Goal: Transaction & Acquisition: Purchase product/service

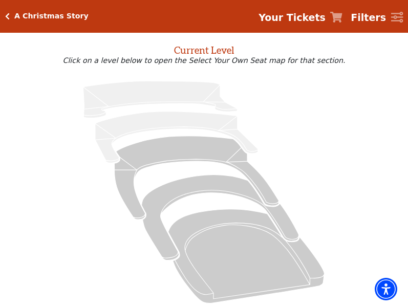
scroll to position [34, 0]
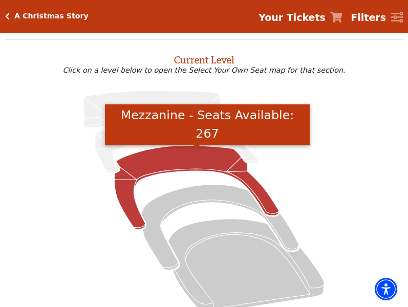
click at [174, 158] on icon "Mezzanine - Seats Available: 267" at bounding box center [197, 187] width 164 height 83
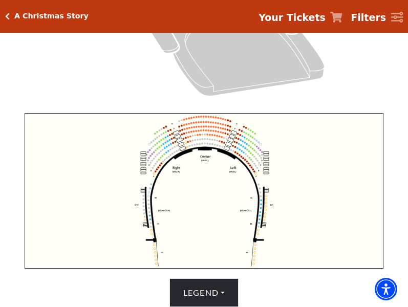
scroll to position [243, 0]
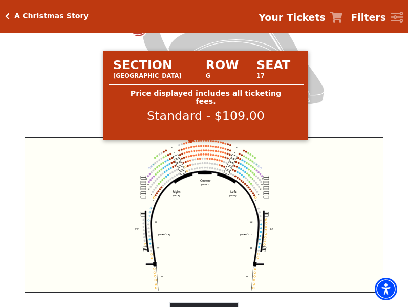
click at [191, 143] on circle at bounding box center [191, 142] width 2 height 2
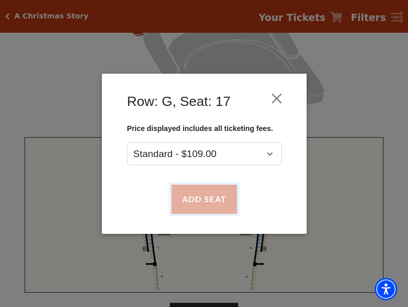
click at [211, 193] on button "Add Seat" at bounding box center [203, 199] width 65 height 29
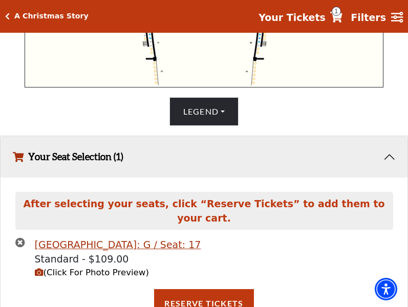
scroll to position [244, 0]
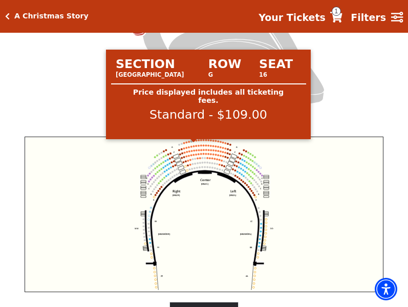
click at [193, 142] on circle at bounding box center [194, 141] width 2 height 2
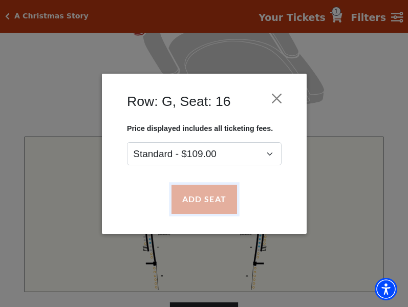
click at [203, 197] on button "Add Seat" at bounding box center [203, 199] width 65 height 29
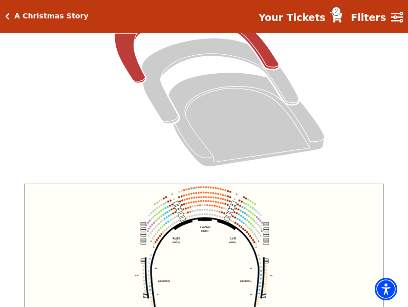
scroll to position [184, 0]
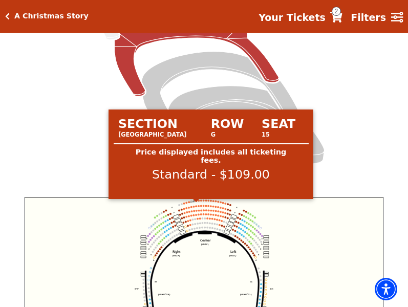
click at [196, 206] on icon "Center (MEZC) Right (MEZR) Left (MEZL) (MEXBOXR) (MEXBOXL) XX WW CC DD YY BB ZZ…" at bounding box center [204, 274] width 358 height 155
click at [196, 202] on circle at bounding box center [196, 200] width 2 height 2
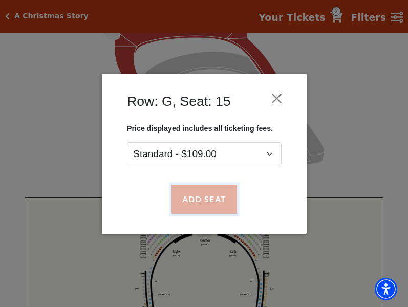
click at [197, 199] on button "Add Seat" at bounding box center [203, 199] width 65 height 29
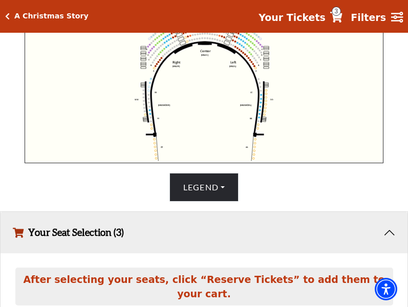
scroll to position [277, 0]
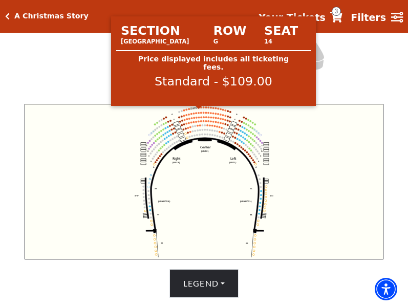
click at [199, 108] on circle at bounding box center [199, 107] width 2 height 2
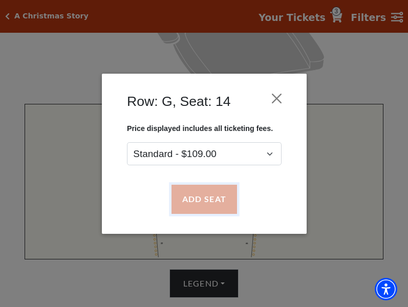
click at [203, 196] on button "Add Seat" at bounding box center [203, 199] width 65 height 29
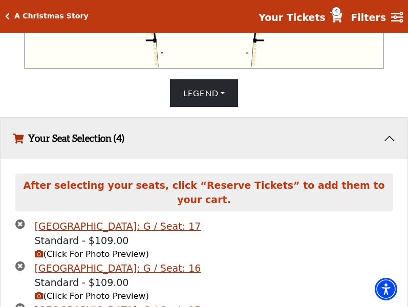
scroll to position [574, 0]
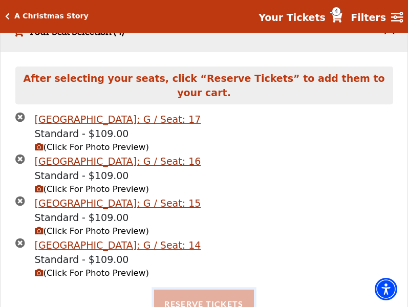
click at [208, 295] on button "Reserve Tickets" at bounding box center [203, 304] width 99 height 29
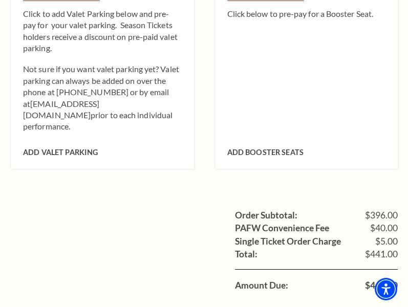
scroll to position [870, 0]
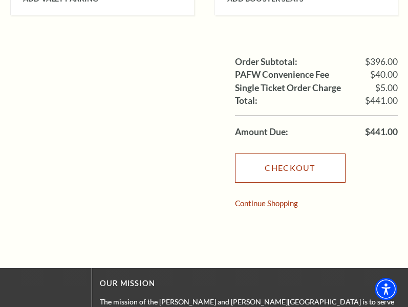
click at [281, 153] on link "Checkout" at bounding box center [290, 167] width 110 height 29
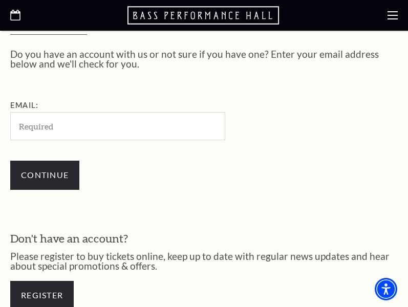
click at [58, 127] on input "Email:" at bounding box center [117, 126] width 215 height 28
type input "[EMAIL_ADDRESS][DOMAIN_NAME]"
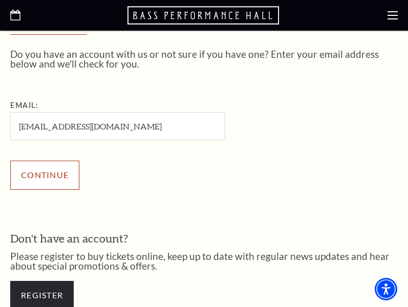
click at [24, 169] on input "Continue" at bounding box center [44, 175] width 69 height 29
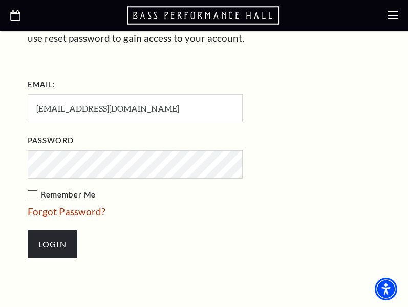
scroll to position [196, 0]
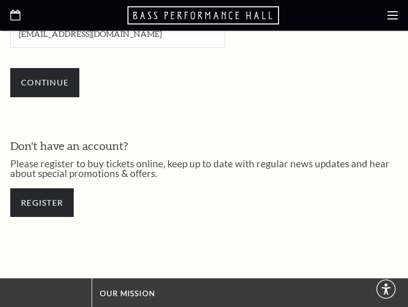
scroll to position [347, 0]
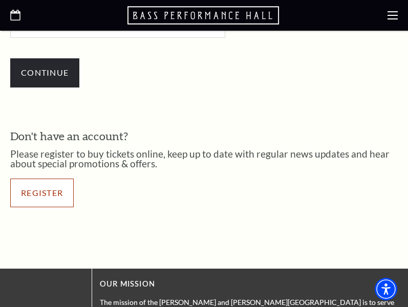
click at [20, 182] on link "Register" at bounding box center [41, 193] width 63 height 29
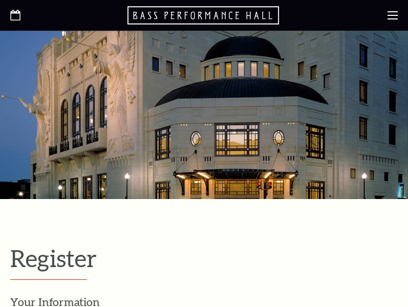
select select "1"
select select "[GEOGRAPHIC_DATA]"
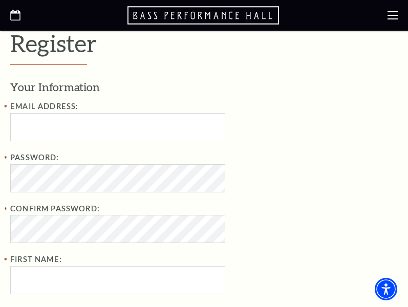
scroll to position [205, 0]
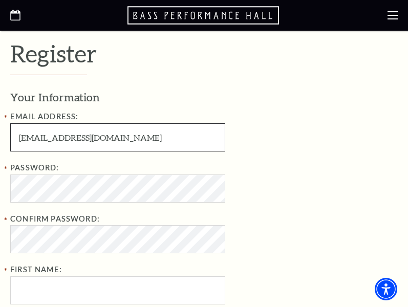
drag, startPoint x: 19, startPoint y: 135, endPoint x: 80, endPoint y: 128, distance: 61.8
click at [80, 128] on input "DylanAColeman9611@gmail.com" at bounding box center [117, 137] width 215 height 28
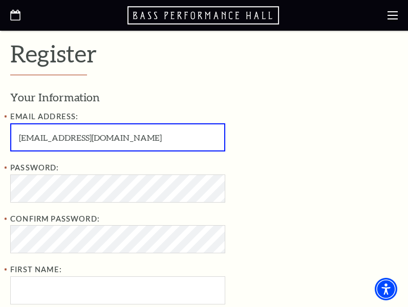
drag, startPoint x: 81, startPoint y: 139, endPoint x: 16, endPoint y: 140, distance: 65.5
click at [16, 140] on input "DylanAColeman9611@gmail.com" at bounding box center [117, 137] width 215 height 28
paste input "MercedesCBrooks"
type input "MercedesCBrooks9611@gmail.com"
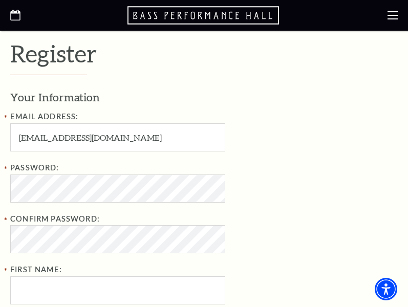
click at [155, 160] on div "Email Address: MercedesCBrooks9611@gmail.com Password: Confirm Password: First …" at bounding box center [176, 258] width 332 height 297
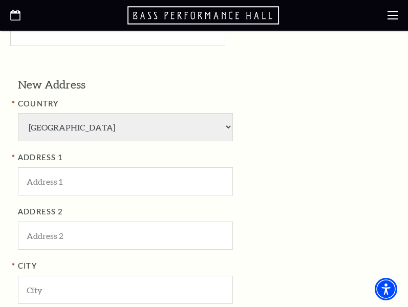
scroll to position [563, 0]
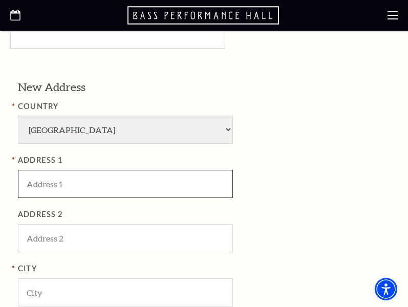
click at [51, 183] on input "ADDRESS 1" at bounding box center [125, 184] width 215 height 28
paste input "Bass Performance Hall"
type input "Bass Performance Hall"
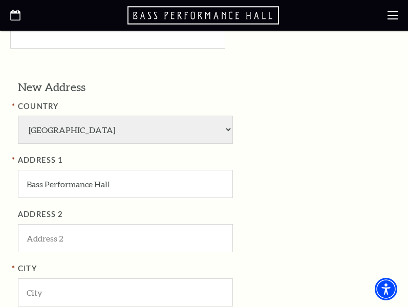
type input "Ngo"
type input "Dinh Phuc"
type input "8173921234"
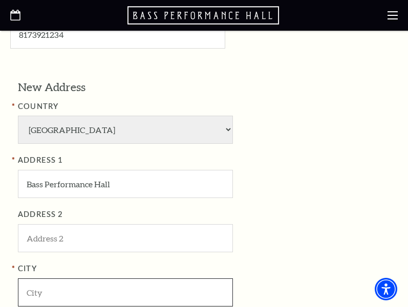
type input "Fort Worth"
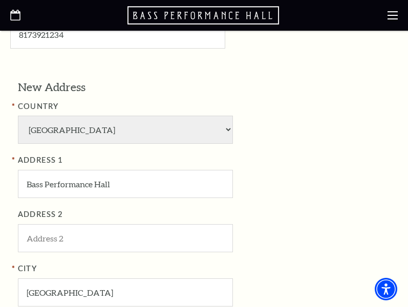
type input "76006"
type input "817-392-1234"
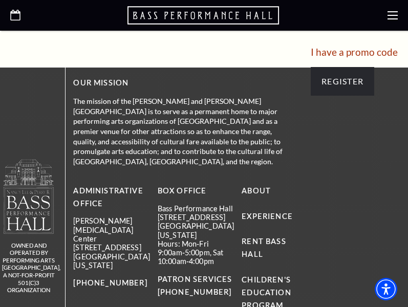
scroll to position [972, 0]
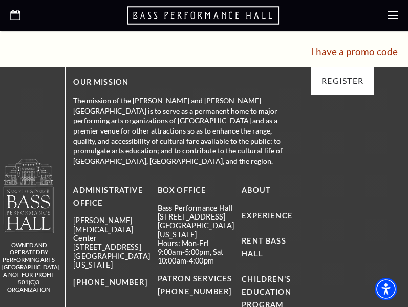
type input "Bass Performance Hall"
click at [337, 88] on input "Register" at bounding box center [341, 80] width 63 height 29
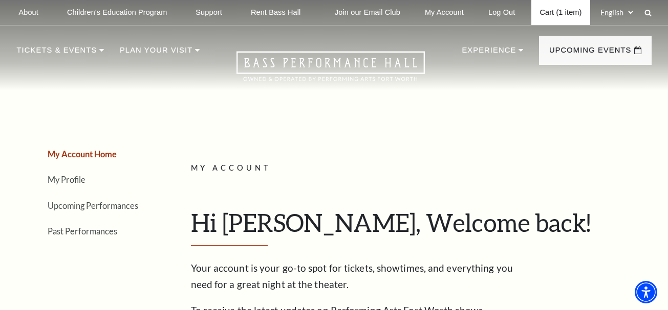
click at [407, 10] on link "Cart (1 item)" at bounding box center [560, 12] width 58 height 25
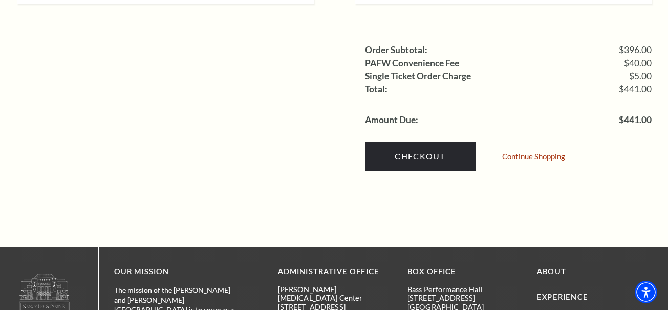
scroll to position [1023, 0]
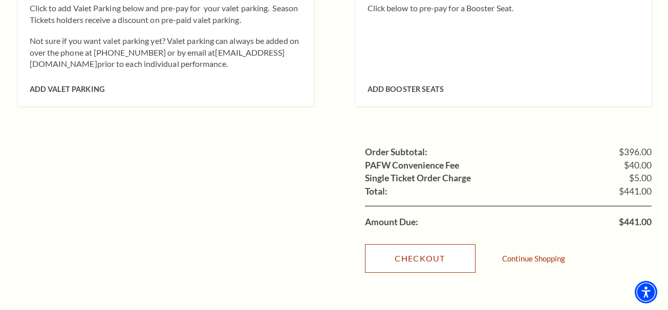
click at [437, 244] on link "Checkout" at bounding box center [420, 258] width 110 height 29
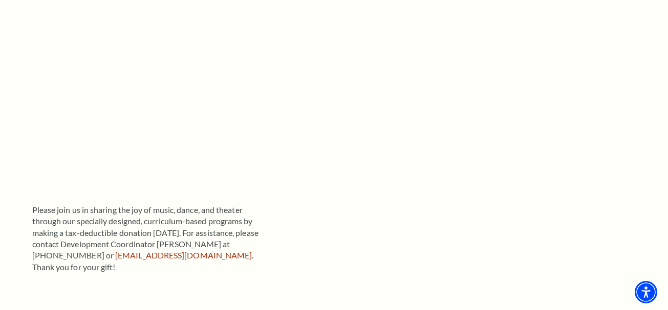
scroll to position [307, 0]
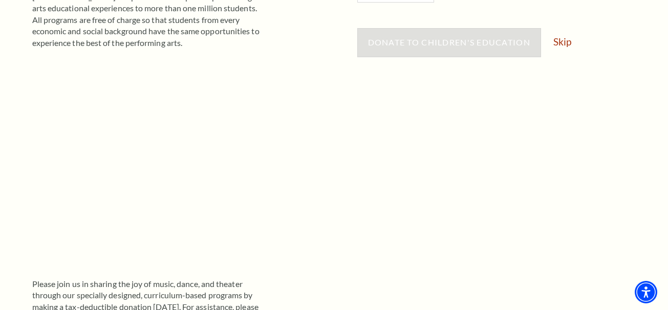
click at [566, 49] on div "Donate to Children's Education Skip" at bounding box center [504, 47] width 294 height 39
click at [566, 45] on link "Skip" at bounding box center [562, 42] width 18 height 10
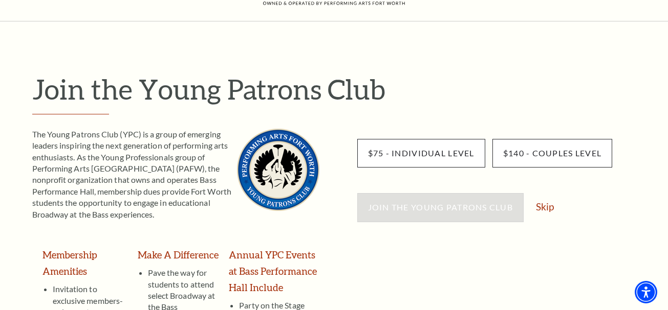
scroll to position [102, 0]
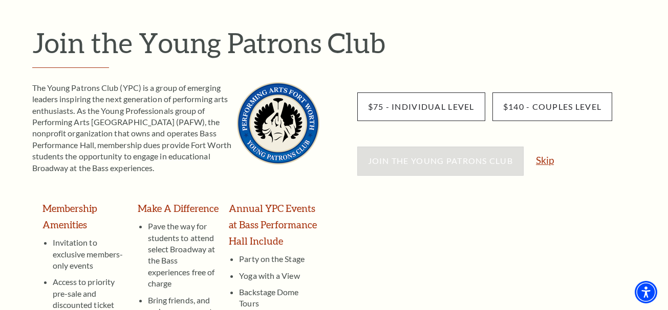
click at [548, 160] on link "Skip" at bounding box center [545, 160] width 18 height 10
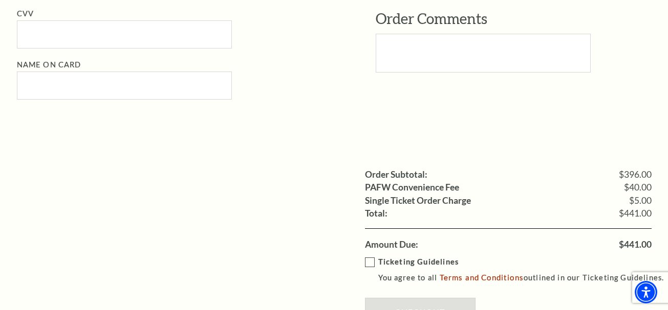
scroll to position [921, 0]
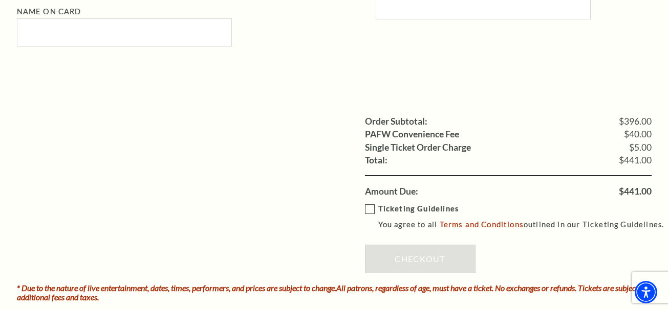
click at [375, 213] on label "Ticketing Guidelines You agree to all Terms and Conditions outlined in our Tick…" at bounding box center [519, 217] width 308 height 28
click at [0, 0] on input "Ticketing Guidelines You agree to all Terms and Conditions outlined in our Tick…" at bounding box center [0, 0] width 0 height 0
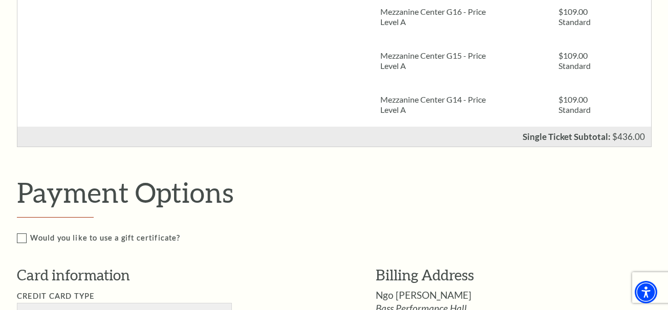
scroll to position [256, 0]
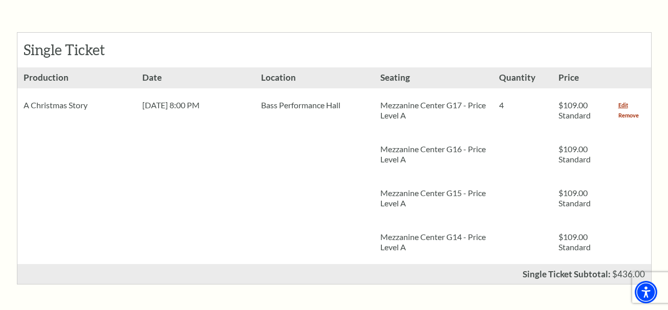
click at [631, 114] on link "Remove" at bounding box center [628, 115] width 20 height 10
